Goal: Check status: Check status

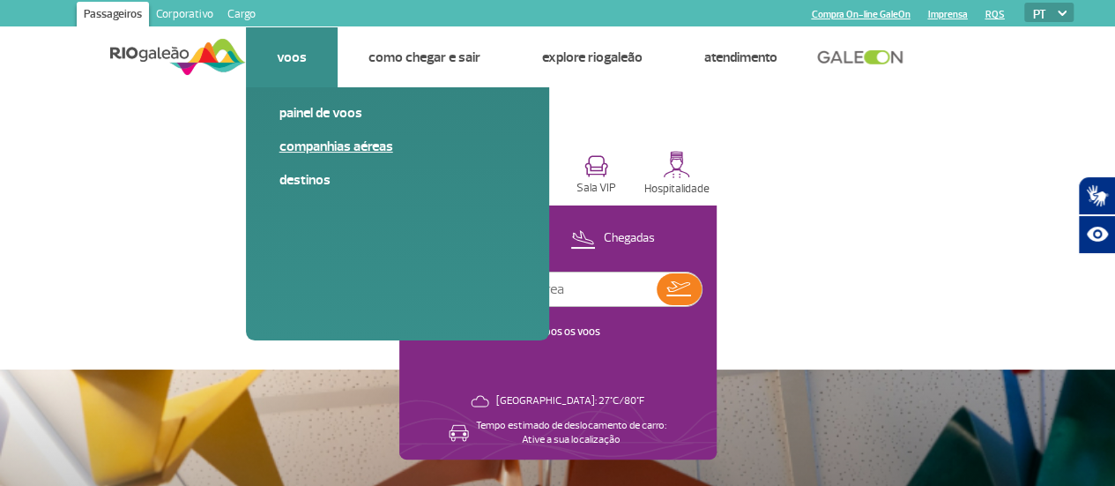
click at [298, 157] on span "Companhias Aéreas" at bounding box center [397, 154] width 236 height 34
click at [298, 142] on link "Companhias Aéreas" at bounding box center [397, 146] width 236 height 19
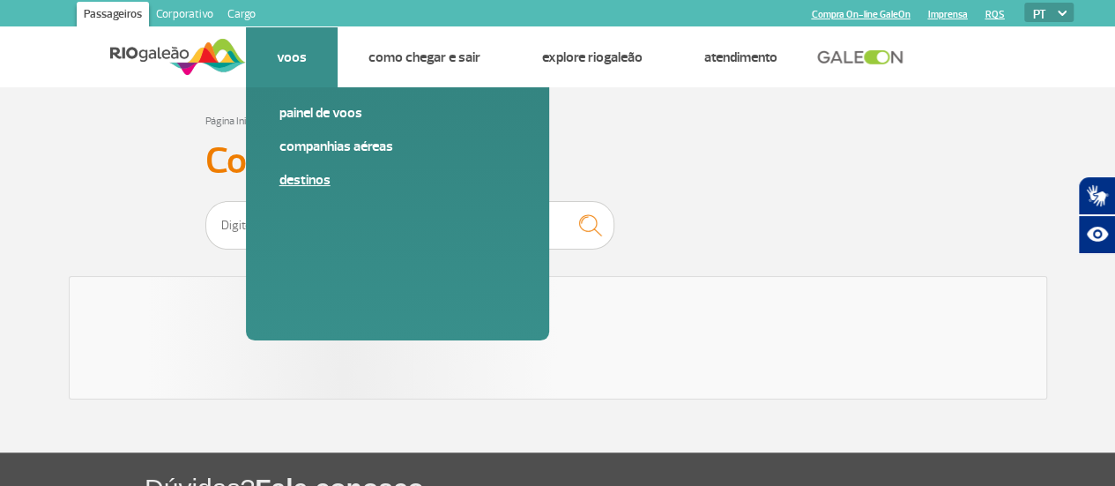
click at [296, 184] on link "Destinos" at bounding box center [397, 179] width 236 height 19
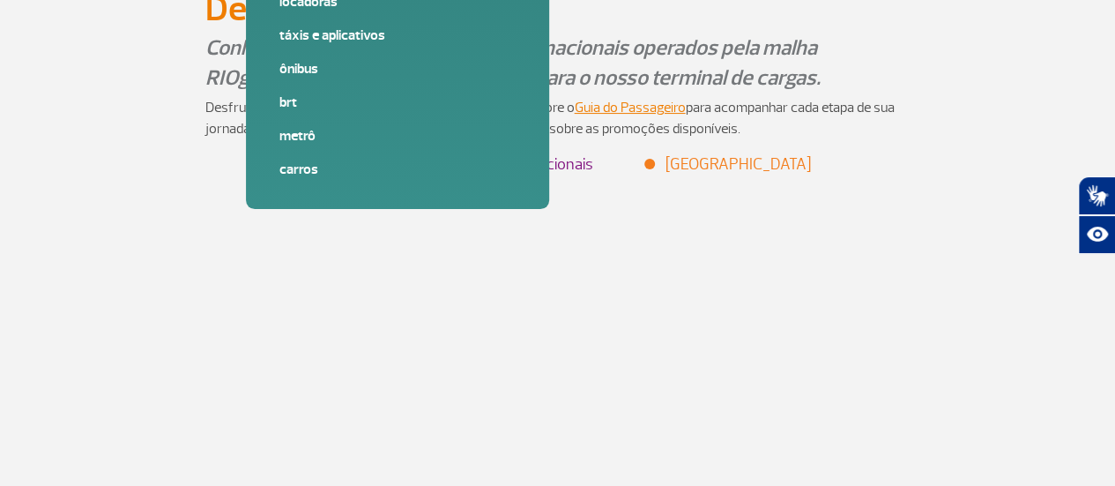
scroll to position [39, 0]
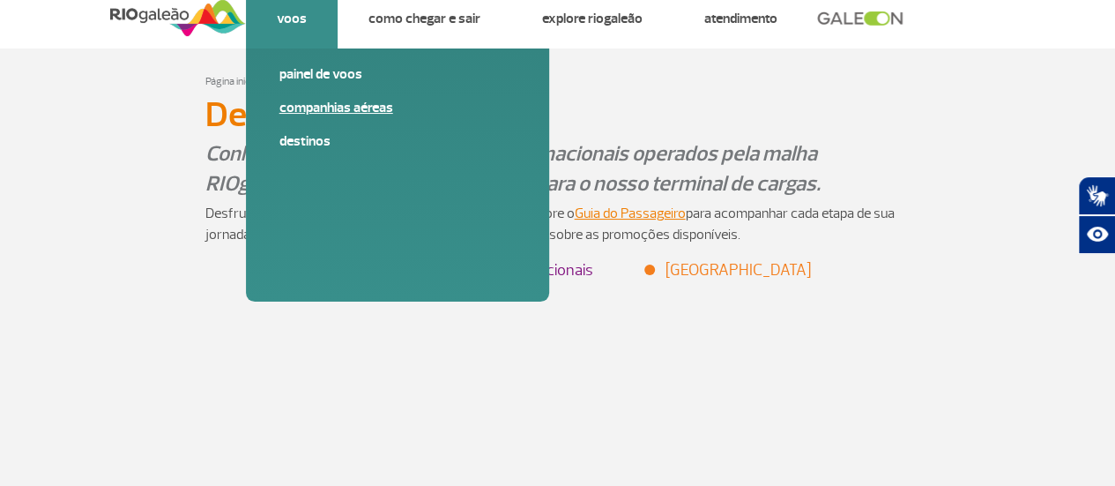
click at [301, 108] on link "Companhias Aéreas" at bounding box center [397, 107] width 236 height 19
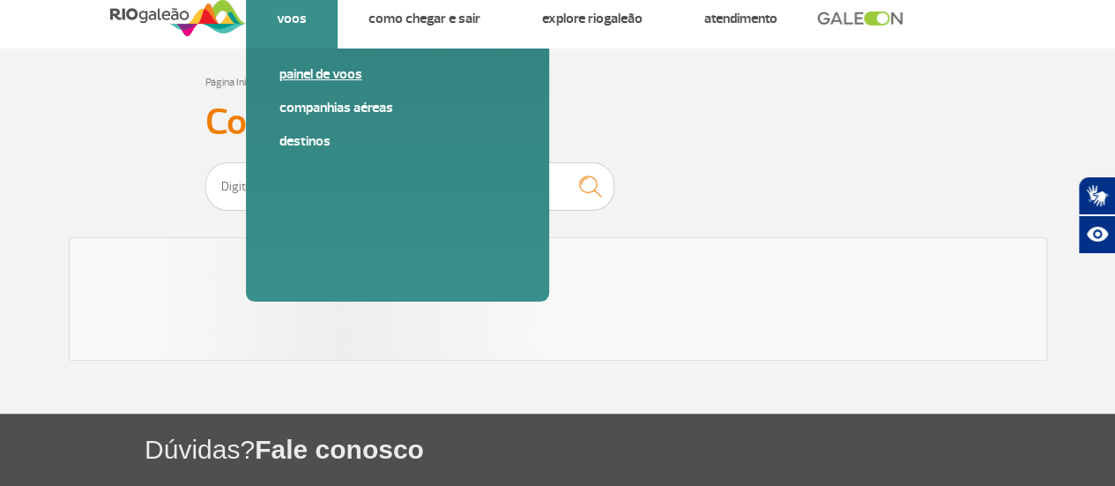
click at [298, 70] on link "Painel de voos" at bounding box center [397, 73] width 236 height 19
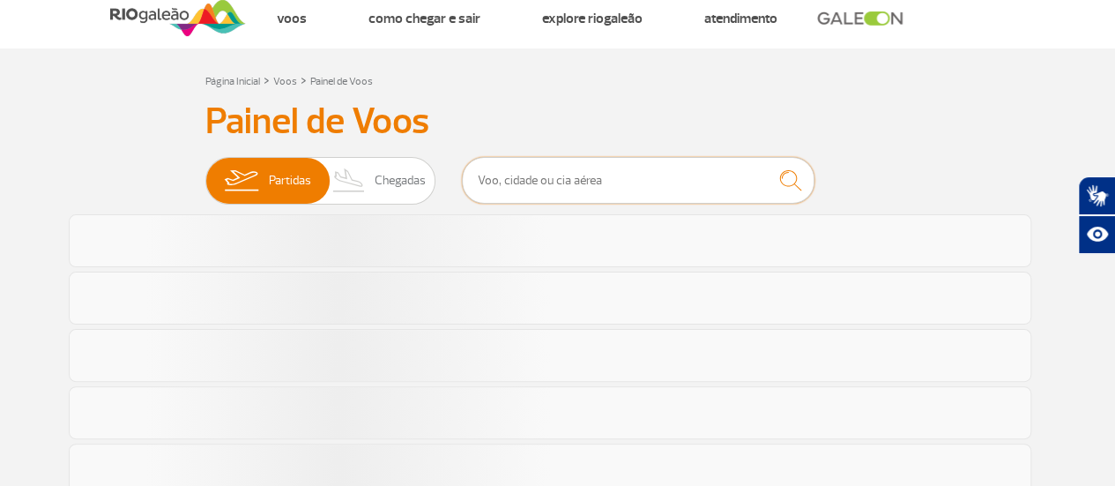
click at [489, 184] on input "text" at bounding box center [638, 180] width 353 height 47
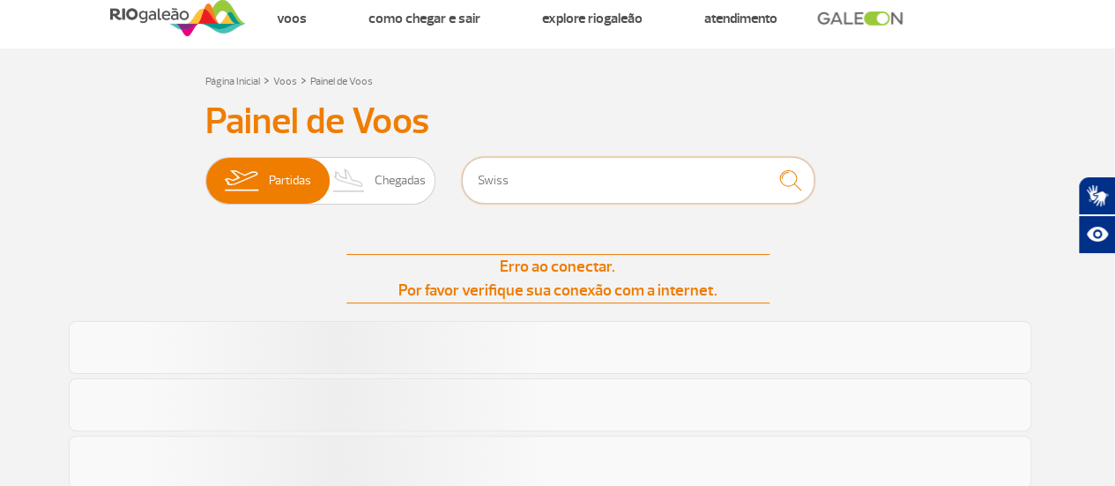
click at [586, 169] on input "Swiss" at bounding box center [638, 180] width 353 height 47
click at [586, 169] on input "Swiss air" at bounding box center [638, 180] width 353 height 47
type input "Swiss air"
